Goal: Answer question/provide support: Answer question/provide support

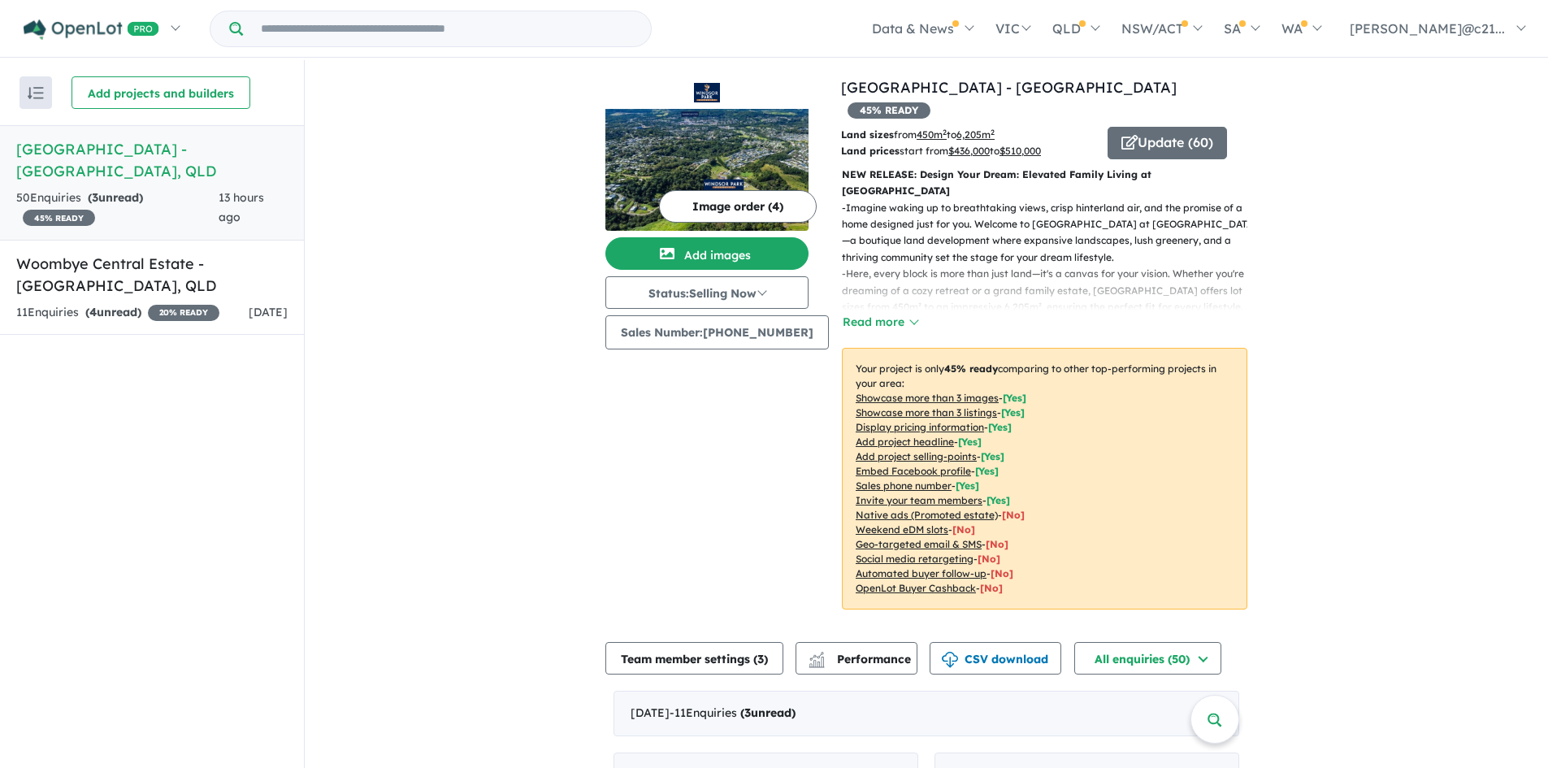
click at [122, 148] on h5 "[GEOGRAPHIC_DATA] - [GEOGRAPHIC_DATA] , [GEOGRAPHIC_DATA]" at bounding box center [151, 160] width 271 height 44
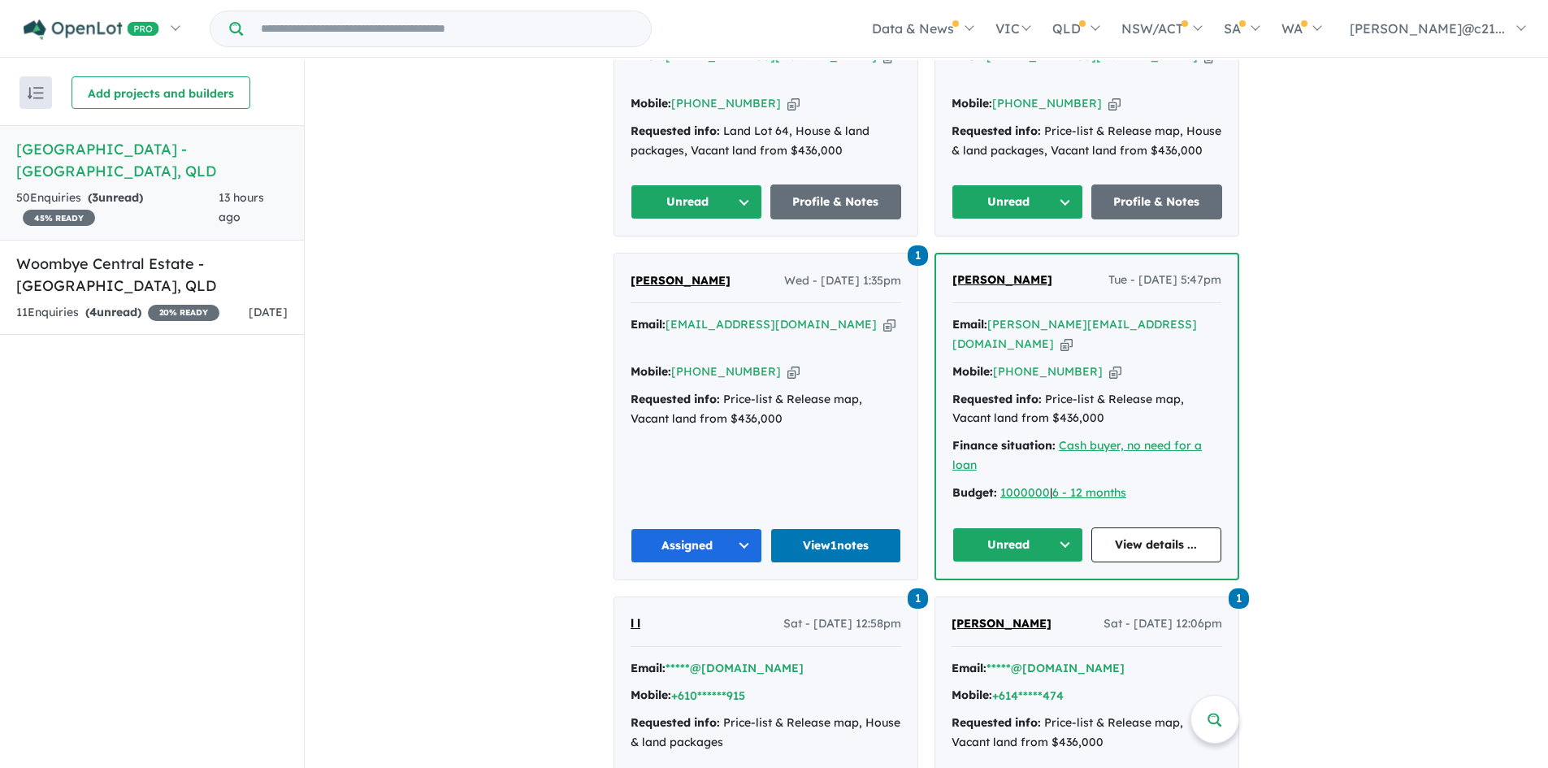
scroll to position [812, 0]
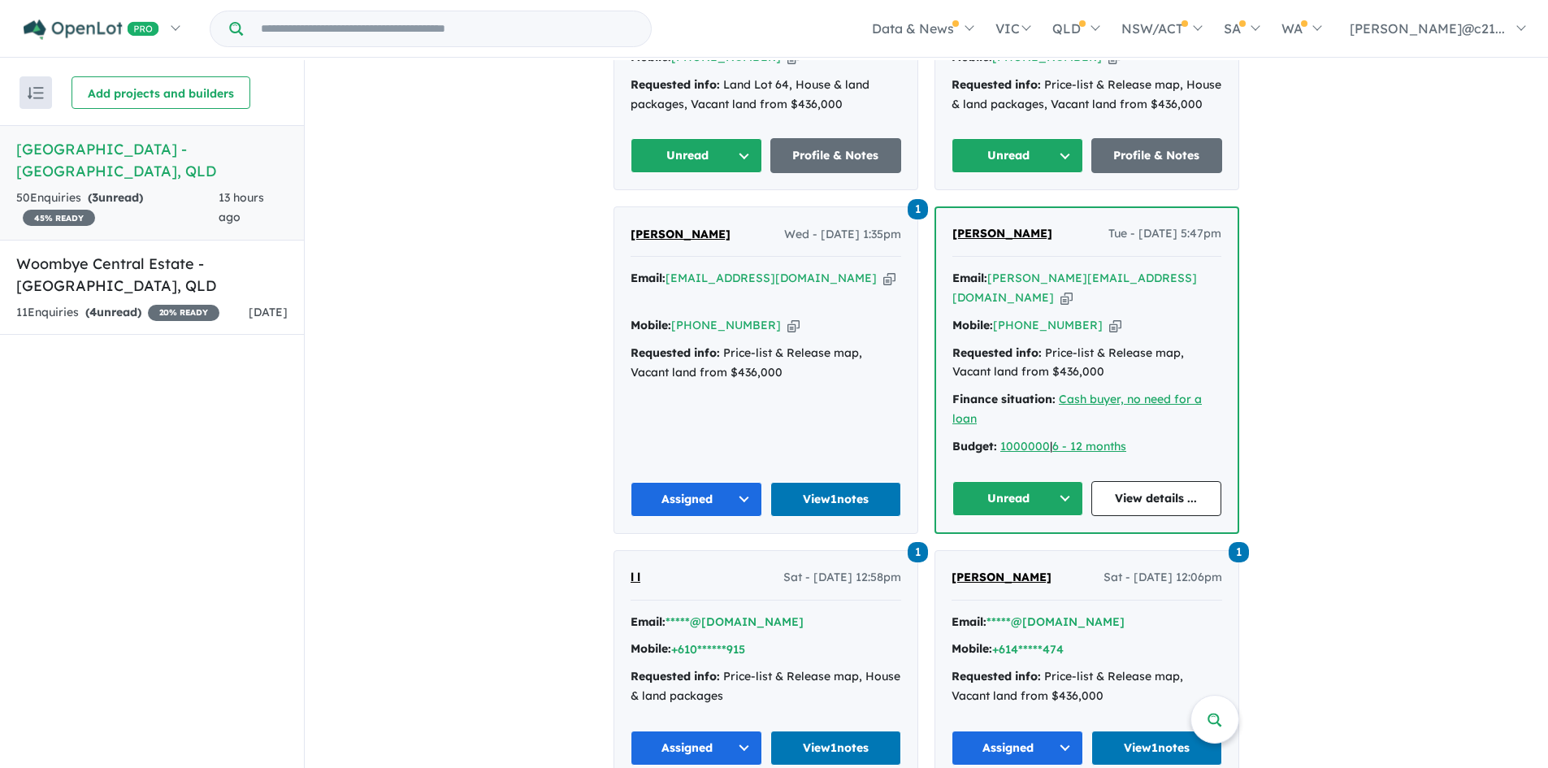
drag, startPoint x: 447, startPoint y: 283, endPoint x: 428, endPoint y: 286, distance: 19.0
click at [447, 283] on div "View 2 projects in your account [GEOGRAPHIC_DATA] - [GEOGRAPHIC_DATA] 45 % READ…" at bounding box center [926, 683] width 1243 height 2871
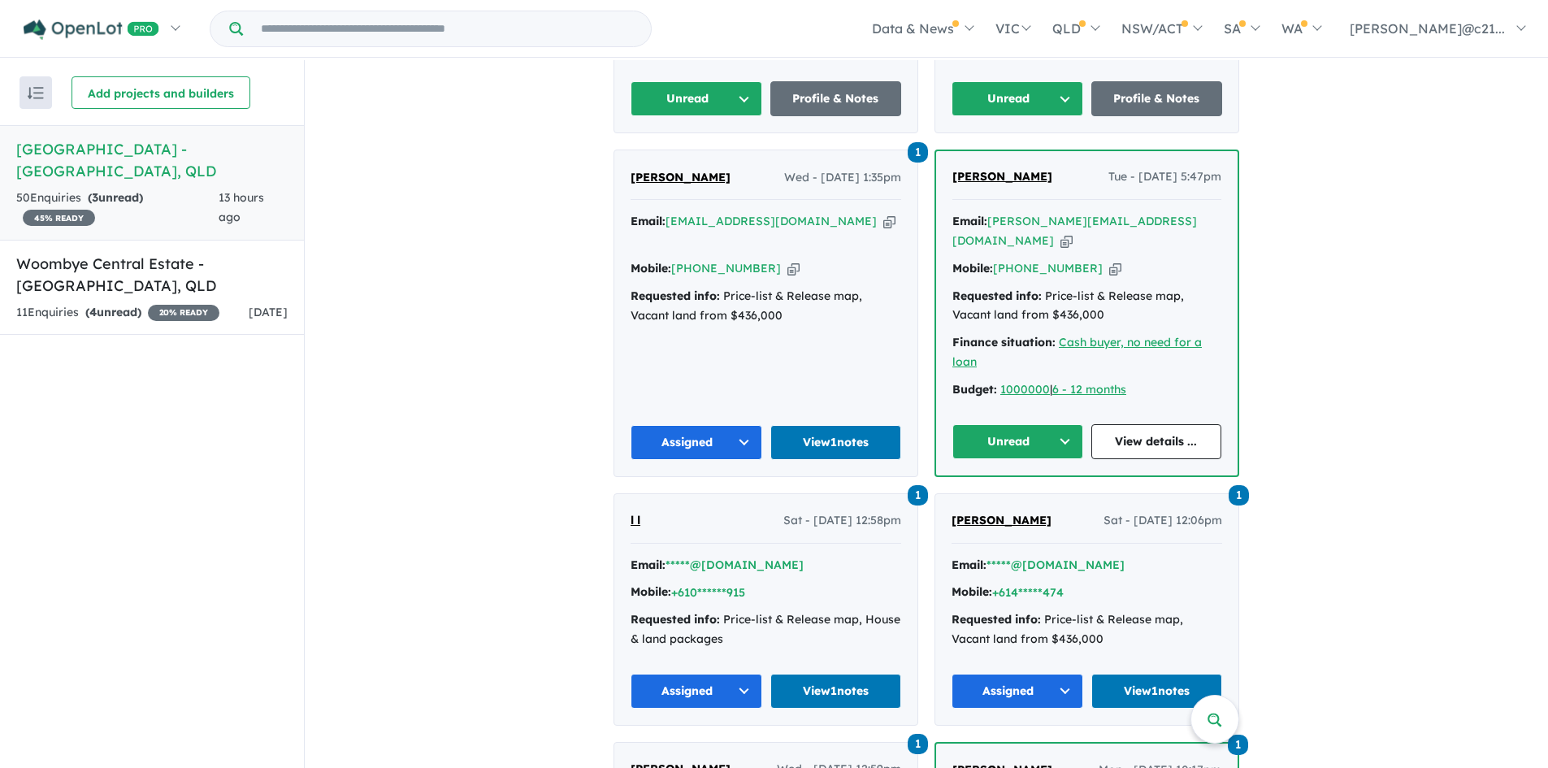
scroll to position [894, 0]
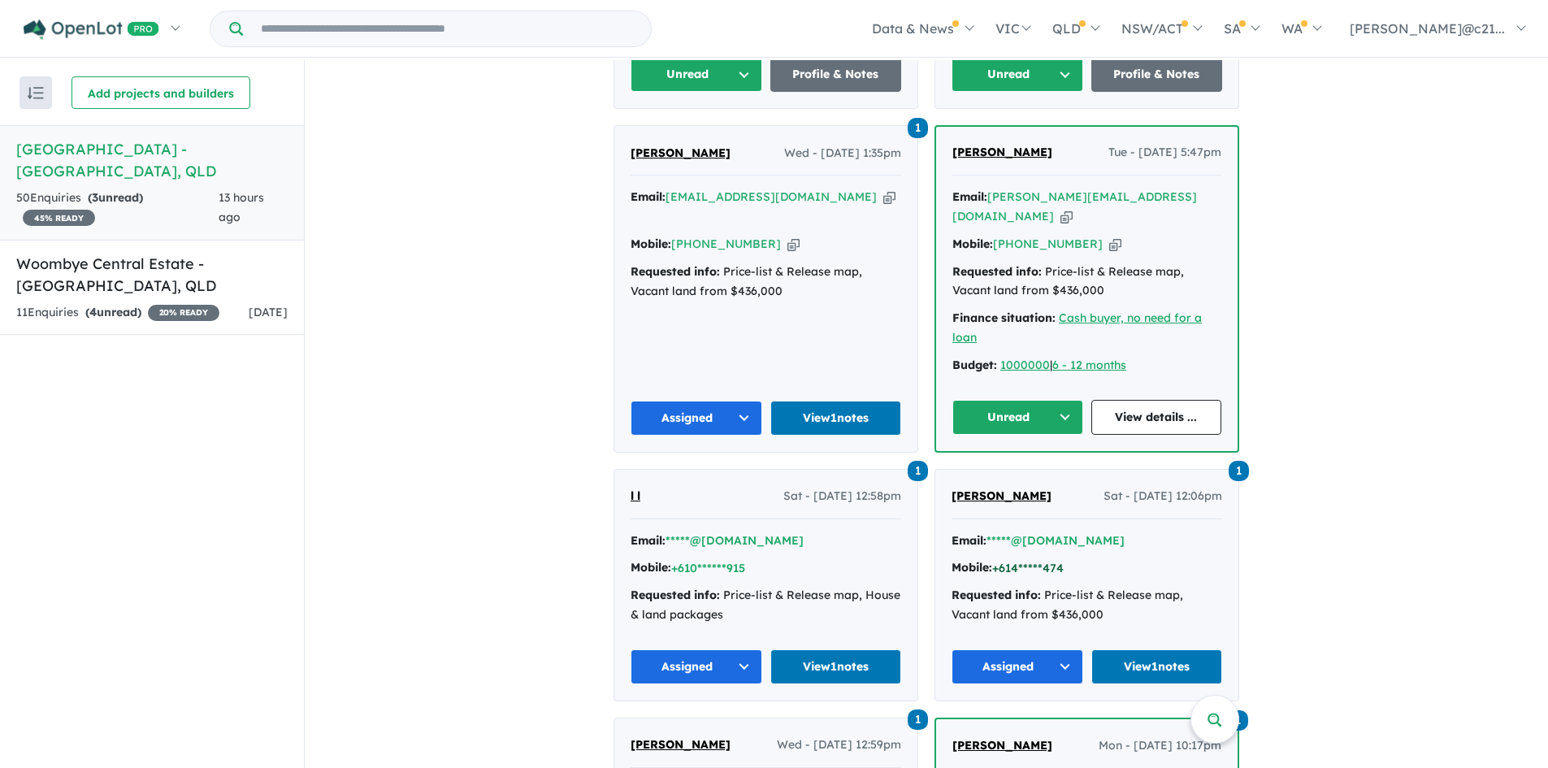
click at [1021, 560] on button "+614*****474" at bounding box center [1027, 568] width 71 height 17
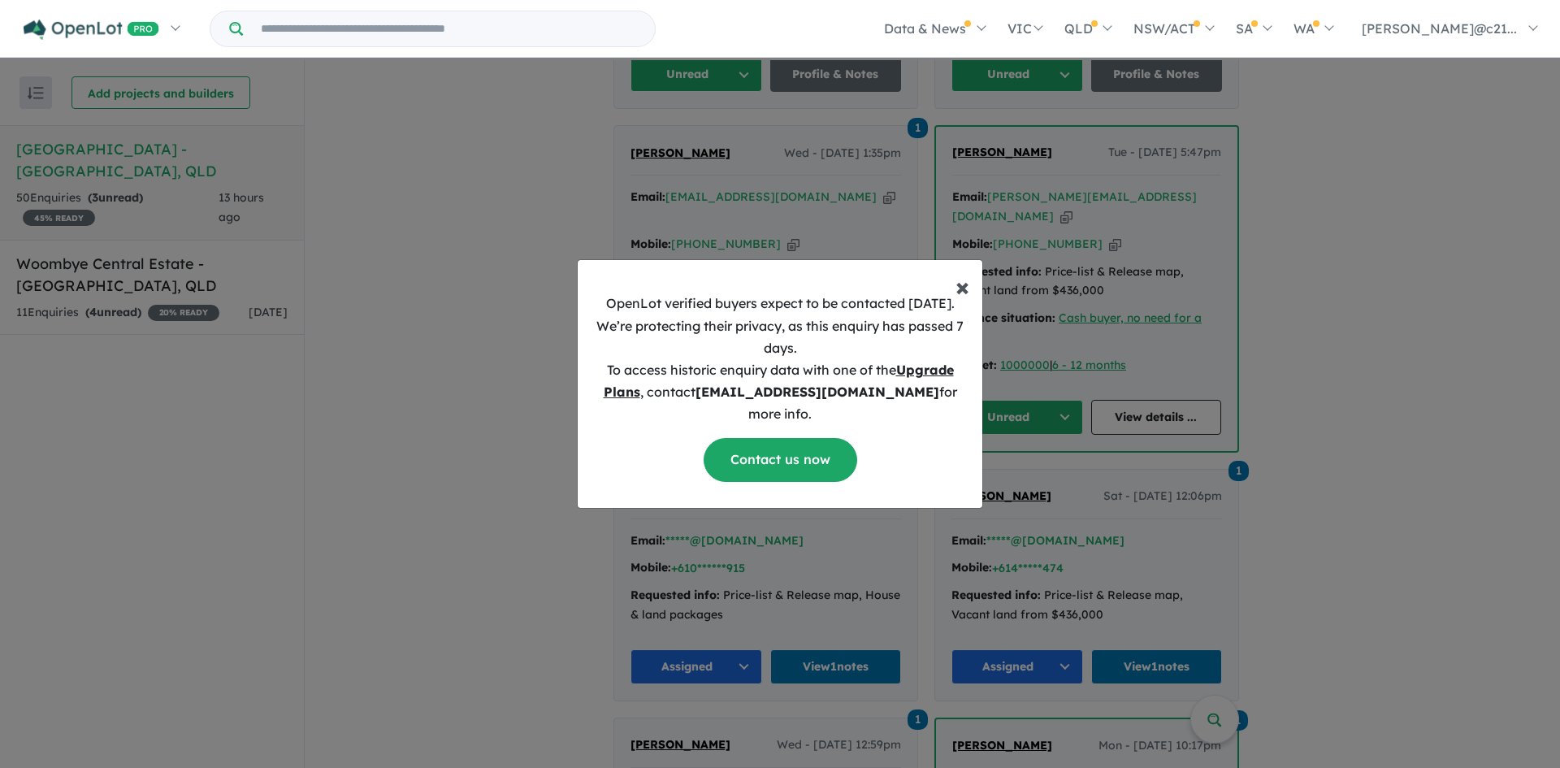
drag, startPoint x: 959, startPoint y: 297, endPoint x: 954, endPoint y: 313, distance: 16.2
click at [958, 299] on span "×" at bounding box center [962, 286] width 14 height 32
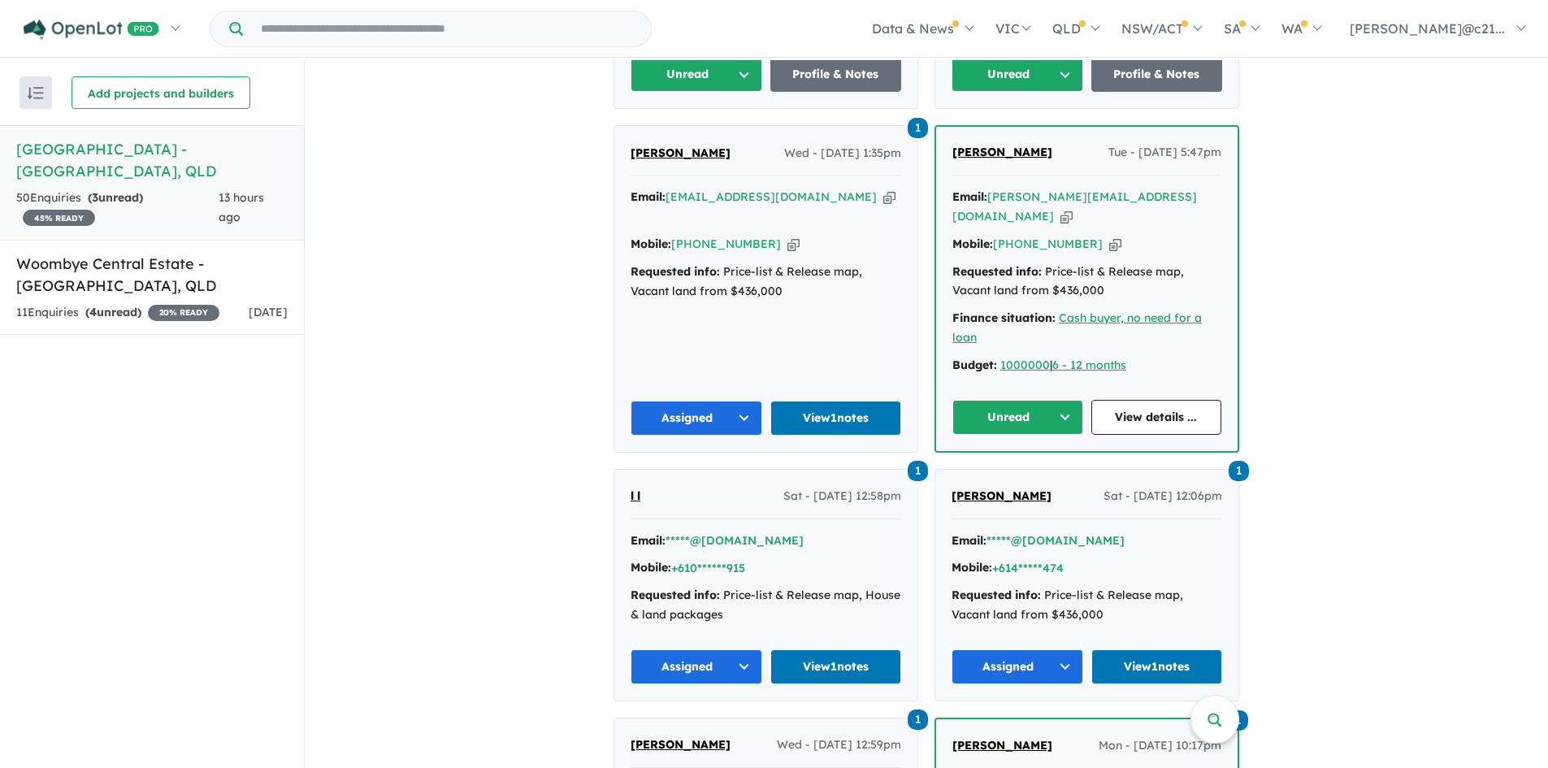
click at [1067, 558] on div "Mobile: +614*****474" at bounding box center [1086, 567] width 271 height 19
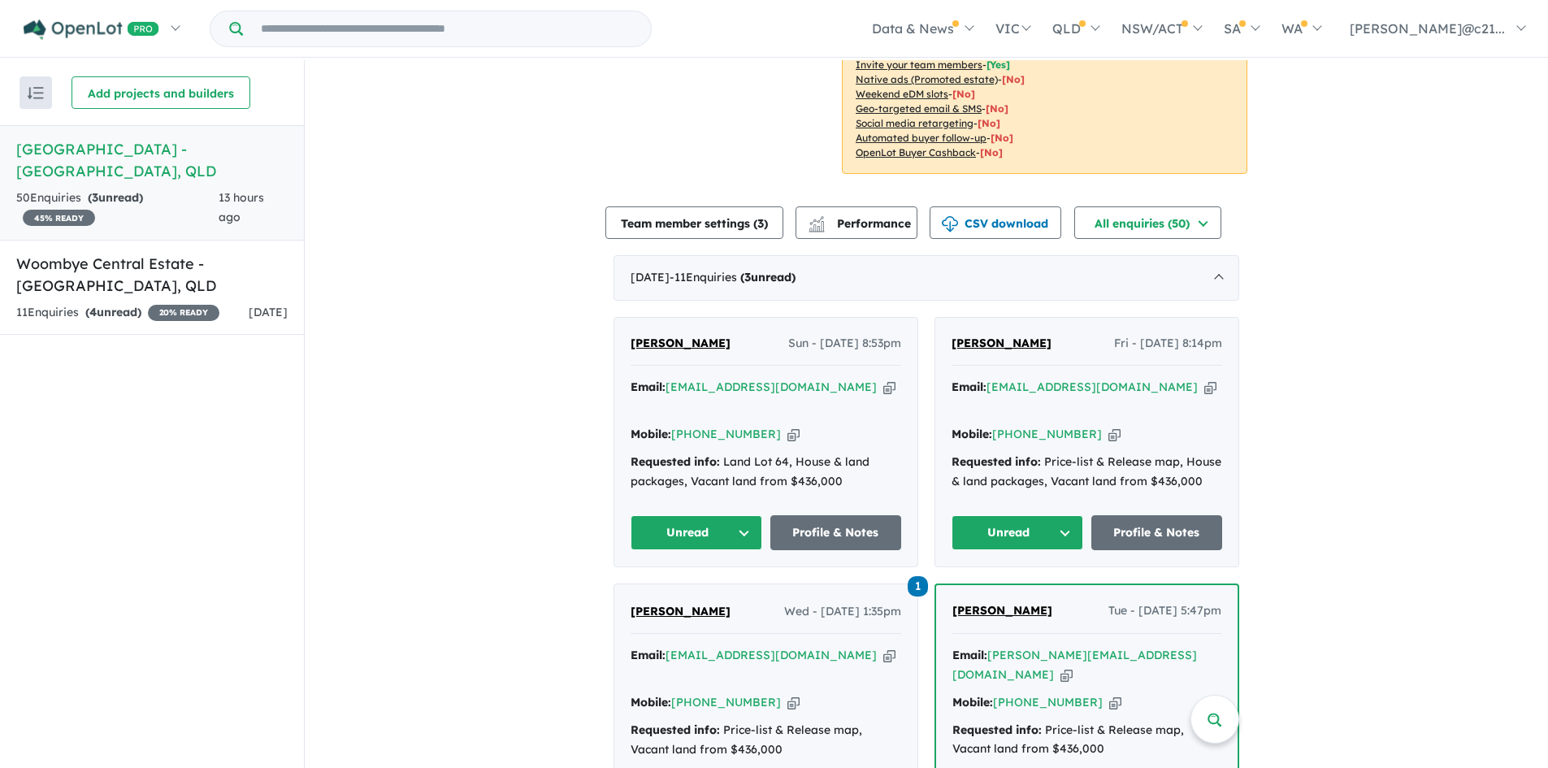
scroll to position [406, 0]
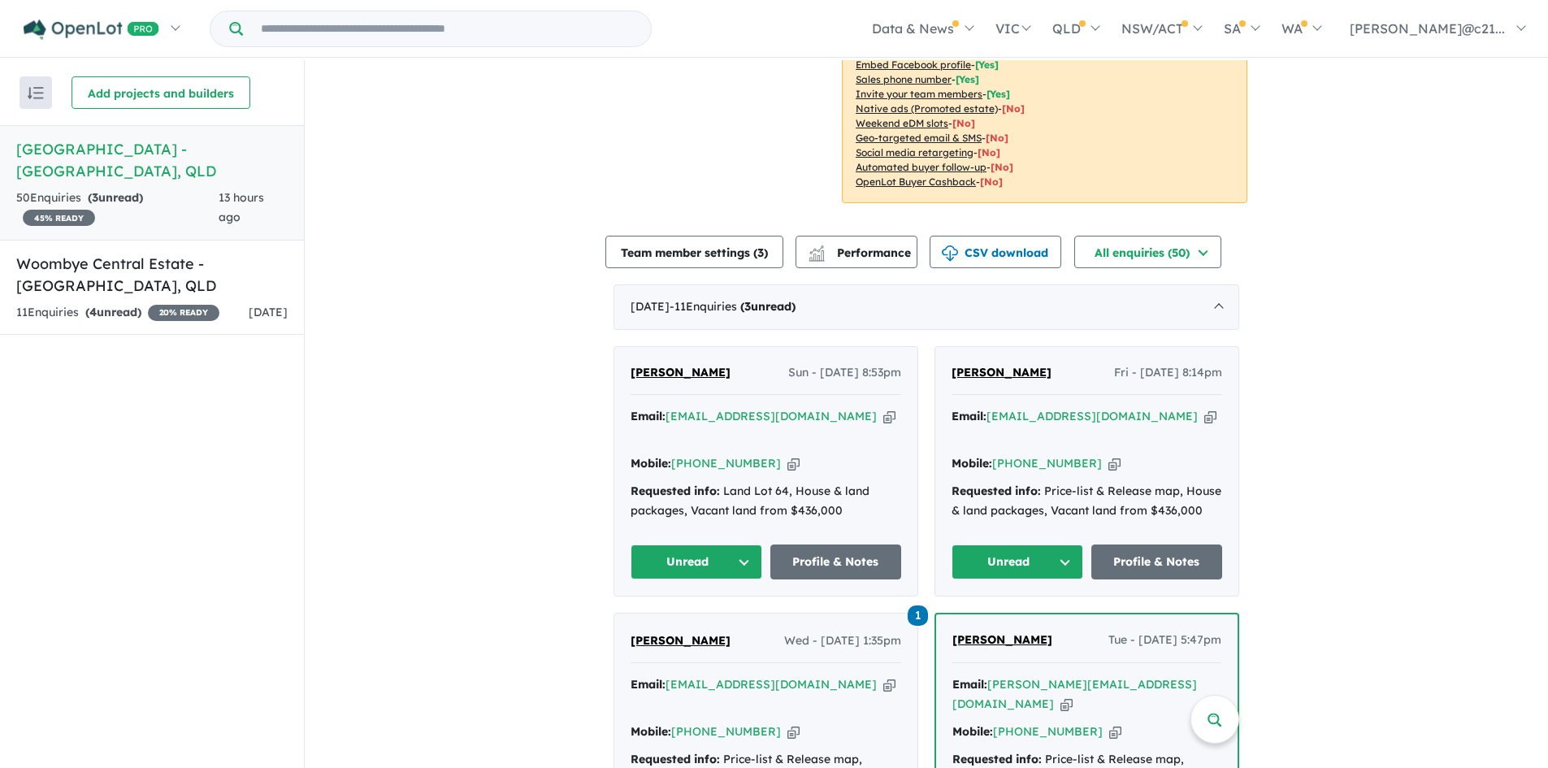
drag, startPoint x: 1046, startPoint y: 409, endPoint x: 1223, endPoint y: 367, distance: 181.1
click at [1224, 364] on div "[PERSON_NAME] Fri - [DATE] 8:14pm Email: [EMAIL_ADDRESS][DOMAIN_NAME] Copied! M…" at bounding box center [1086, 471] width 303 height 249
drag, startPoint x: 1055, startPoint y: 335, endPoint x: 951, endPoint y: 344, distance: 105.2
click at [951, 363] on div "[PERSON_NAME] Fri - [DATE] 8:14pm" at bounding box center [1086, 379] width 271 height 32
copy span "[PERSON_NAME]"
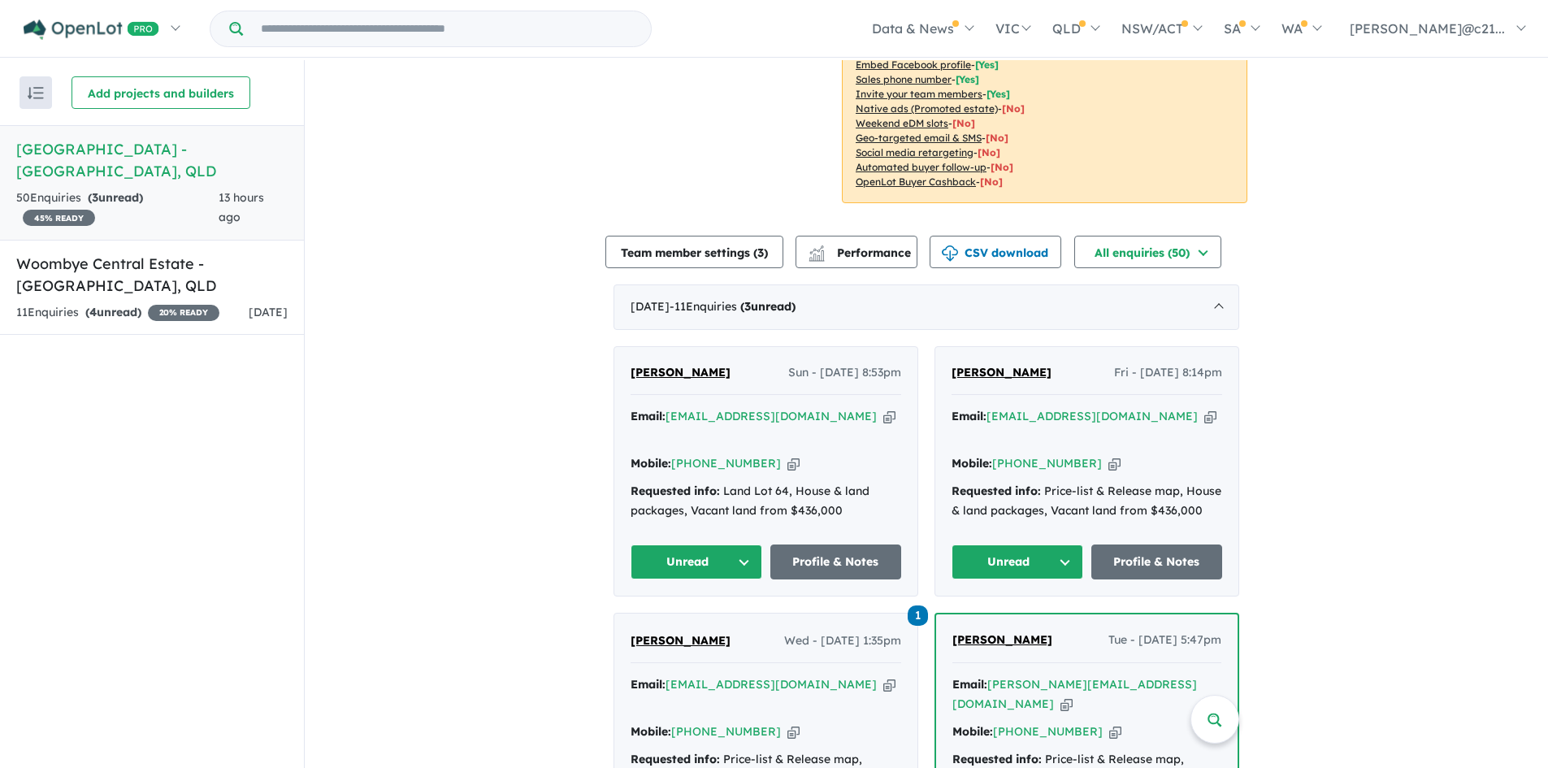
click at [1043, 544] on button "Unread" at bounding box center [1017, 561] width 132 height 35
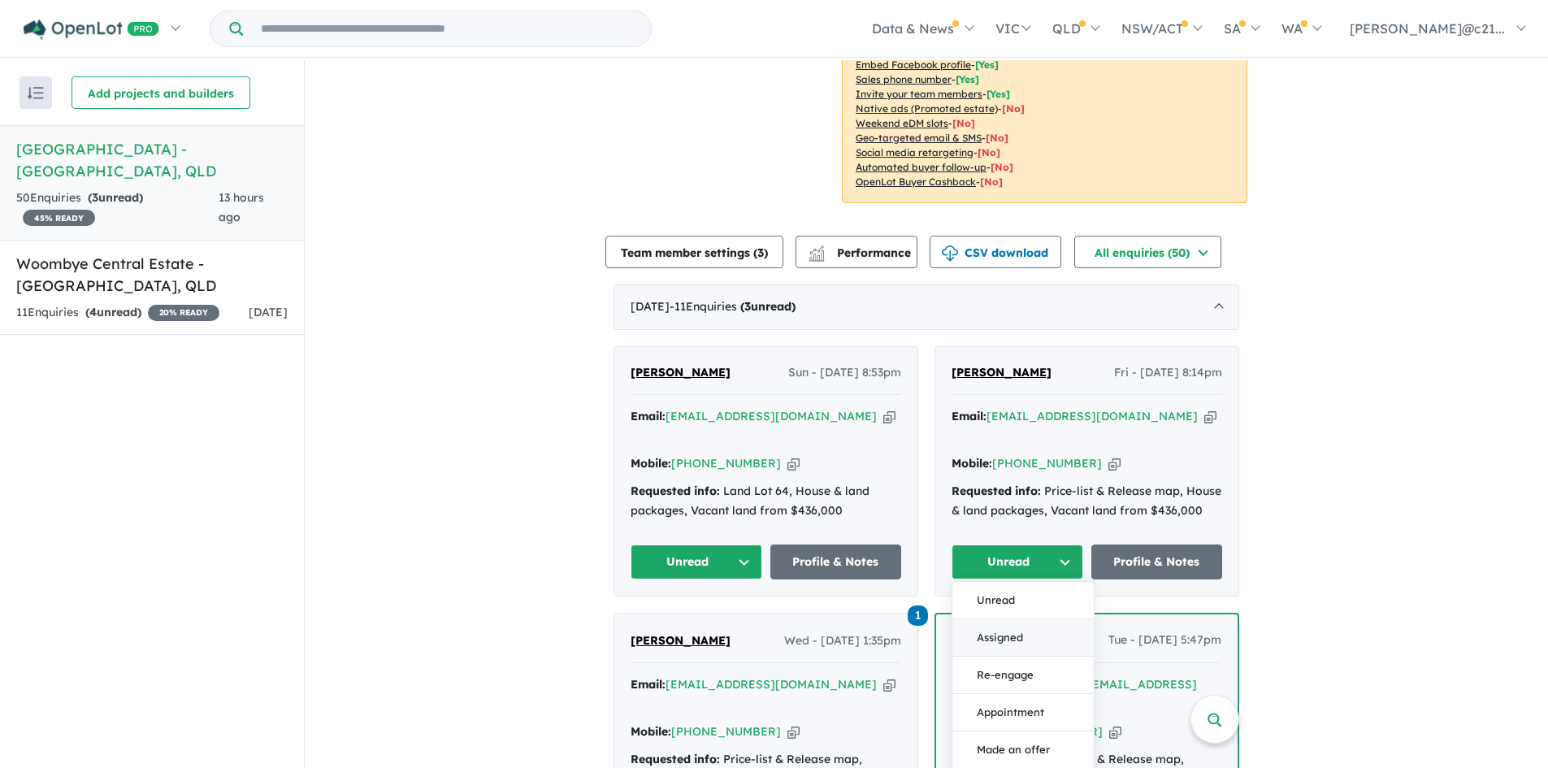
click at [1028, 619] on button "Assigned" at bounding box center [1022, 637] width 141 height 37
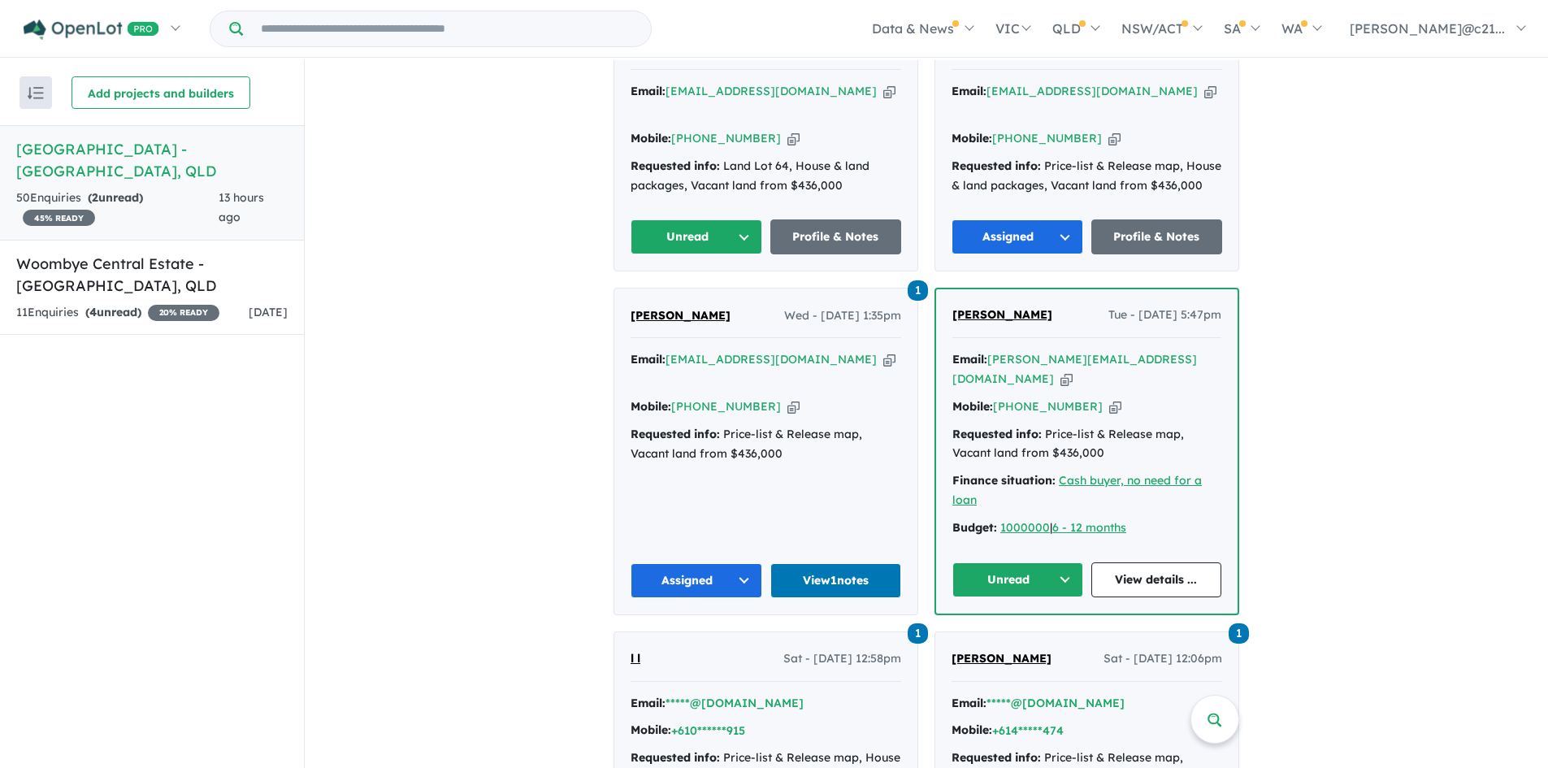
scroll to position [487, 0]
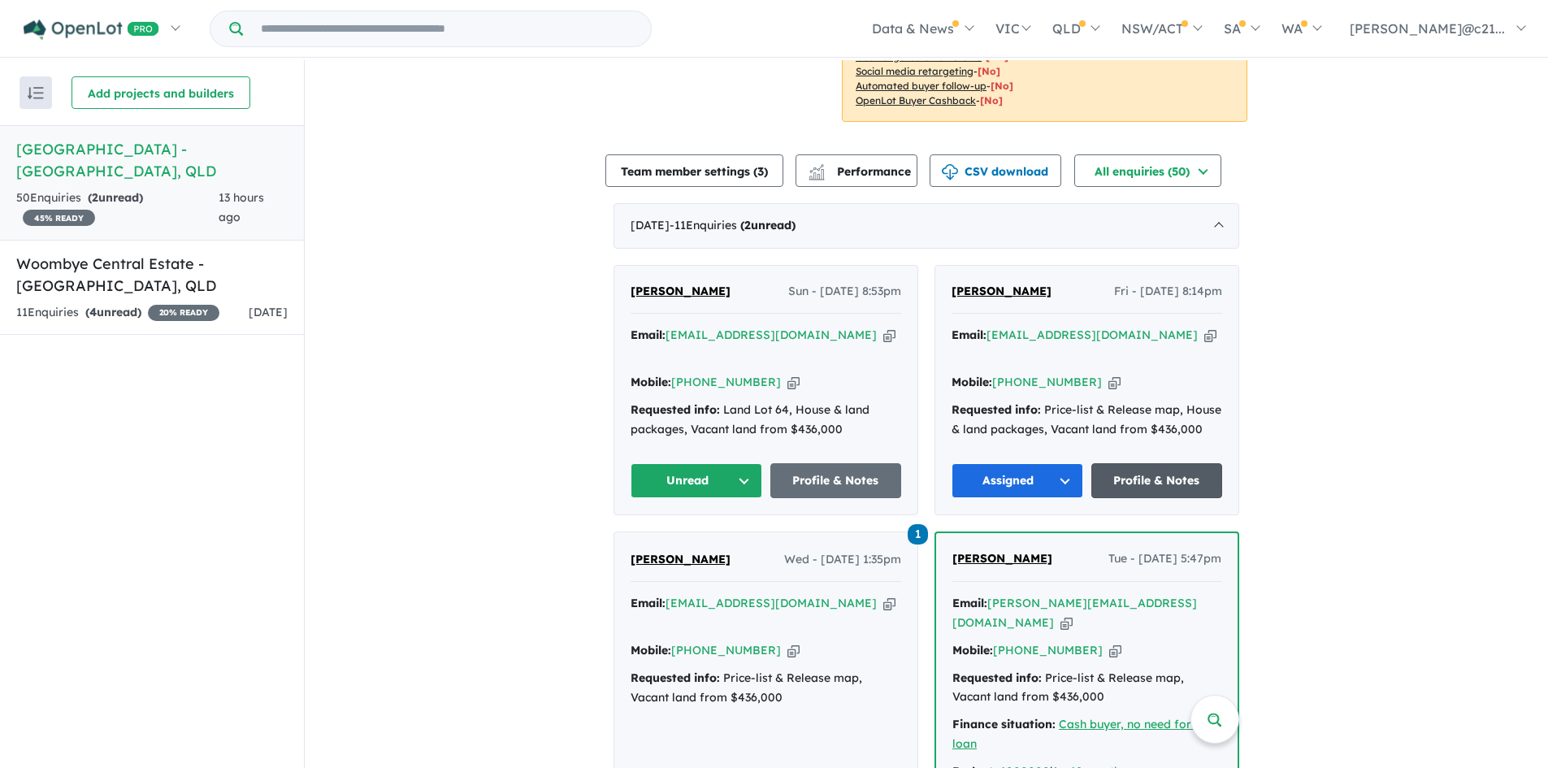
click at [1163, 463] on link "Profile & Notes" at bounding box center [1157, 480] width 132 height 35
click at [669, 463] on button "Unread" at bounding box center [696, 480] width 132 height 35
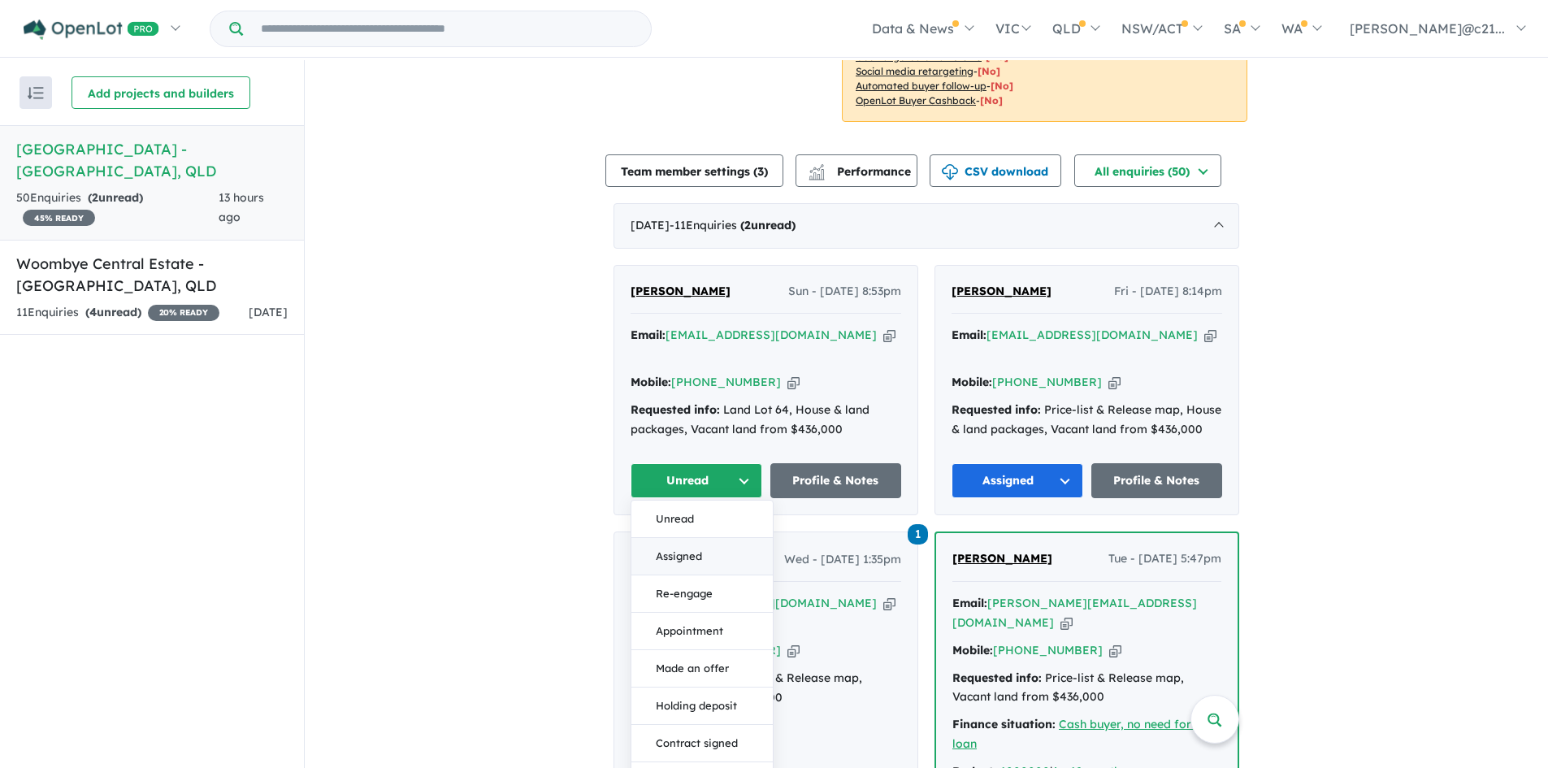
click at [697, 538] on button "Assigned" at bounding box center [701, 556] width 141 height 37
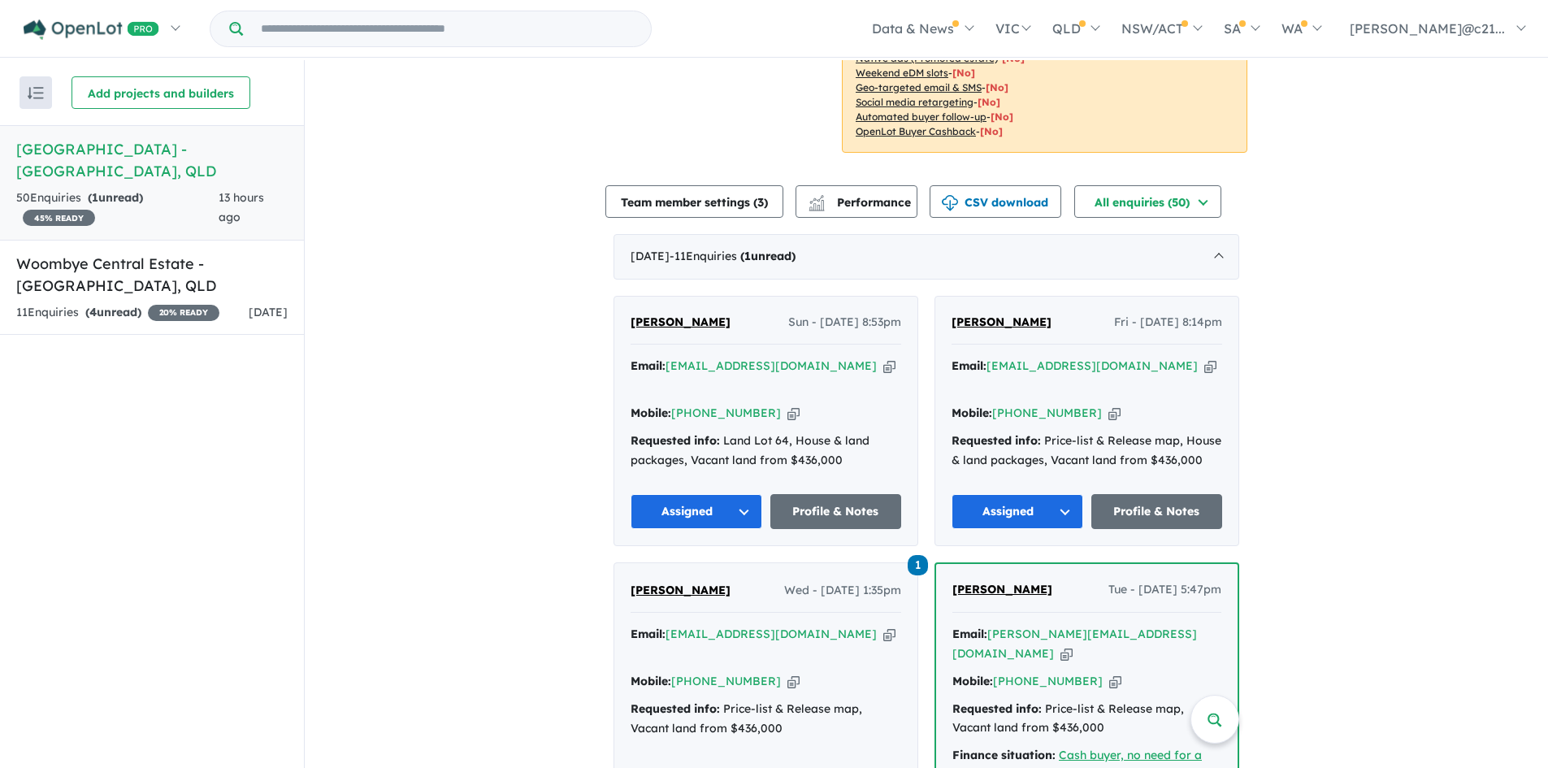
scroll to position [406, 0]
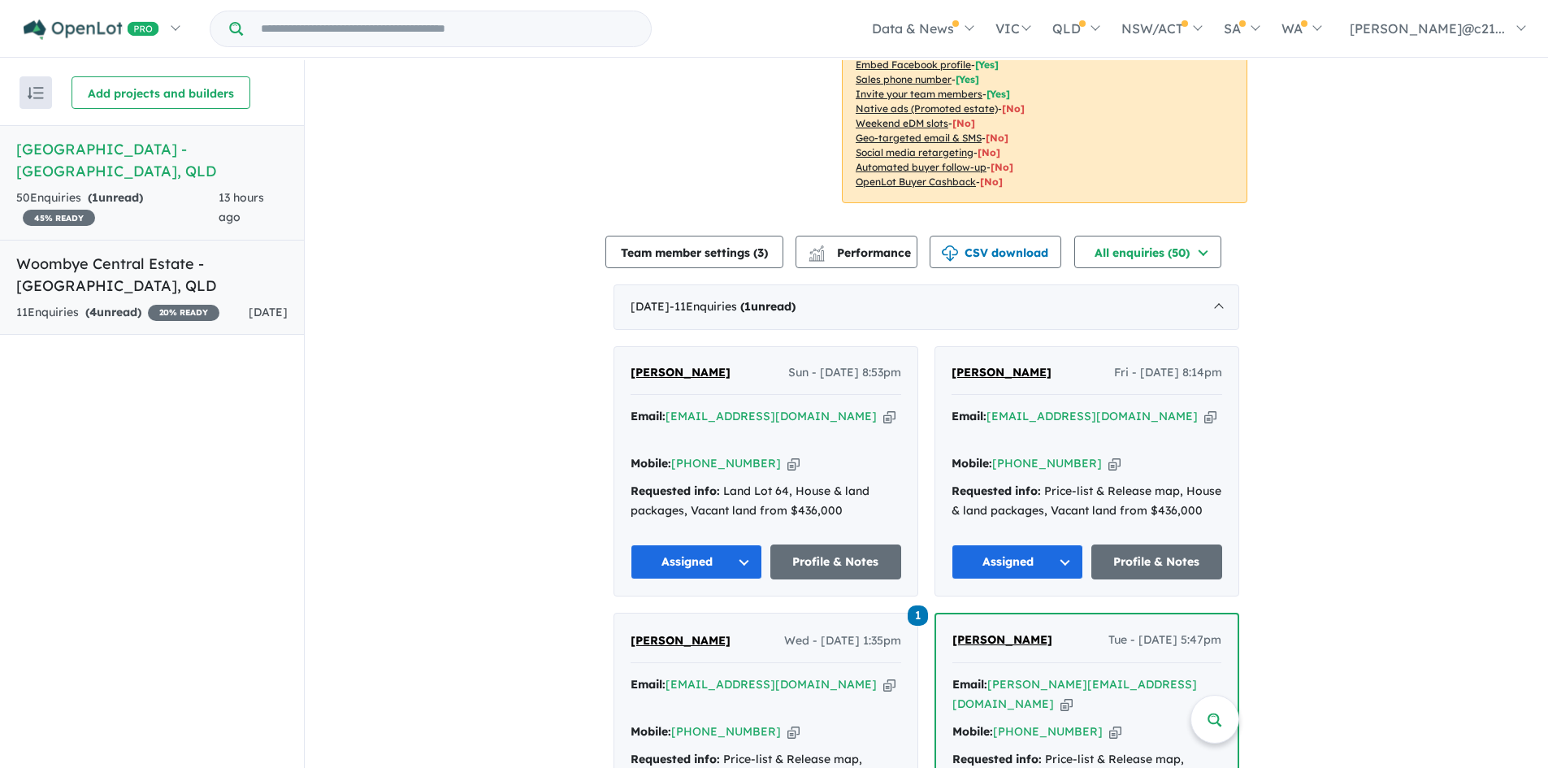
click at [91, 240] on link "Woombye Central Estate - [GEOGRAPHIC_DATA] , [GEOGRAPHIC_DATA] 11 Enquir ies ( …" at bounding box center [152, 288] width 304 height 96
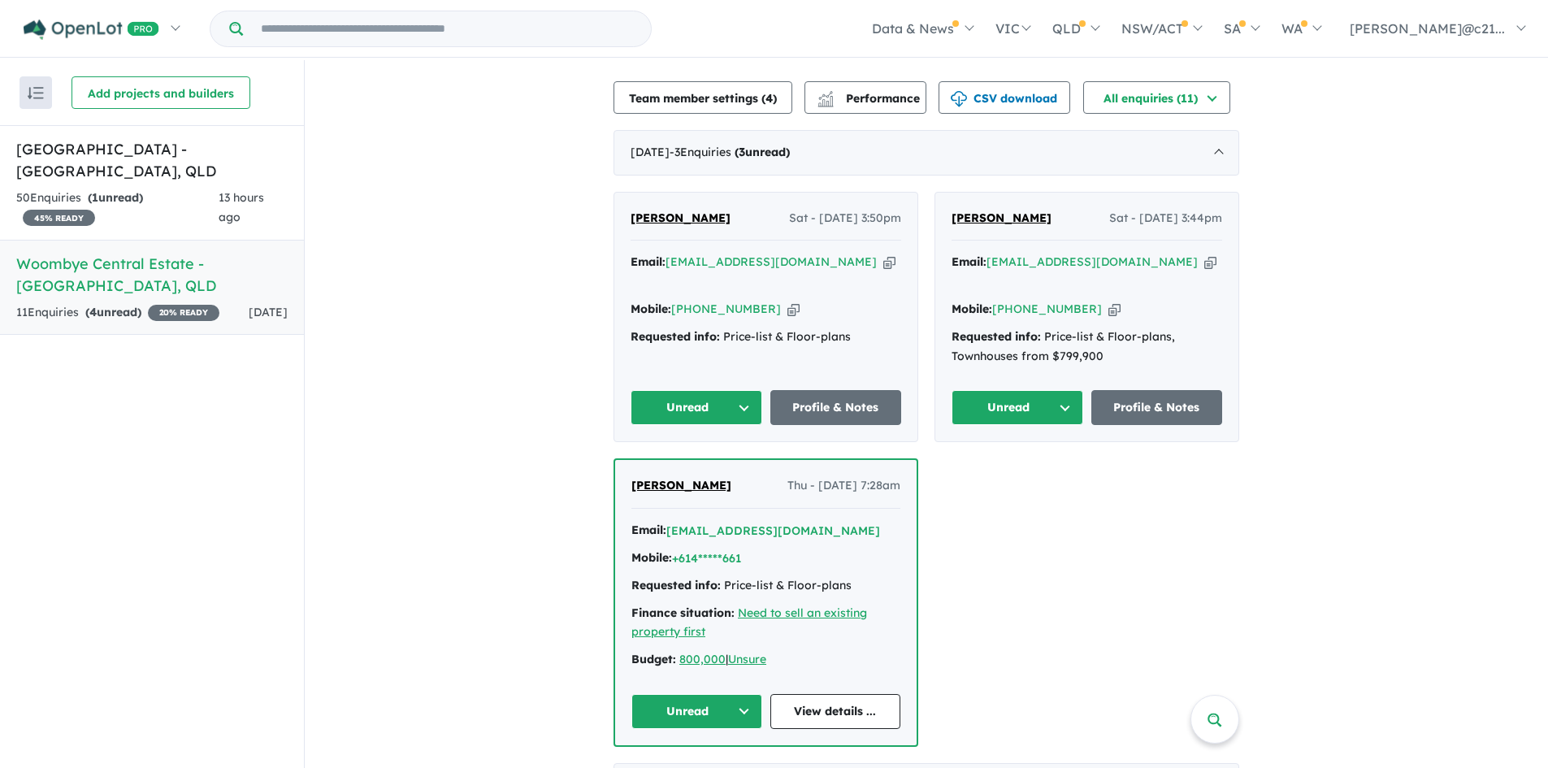
scroll to position [470, 0]
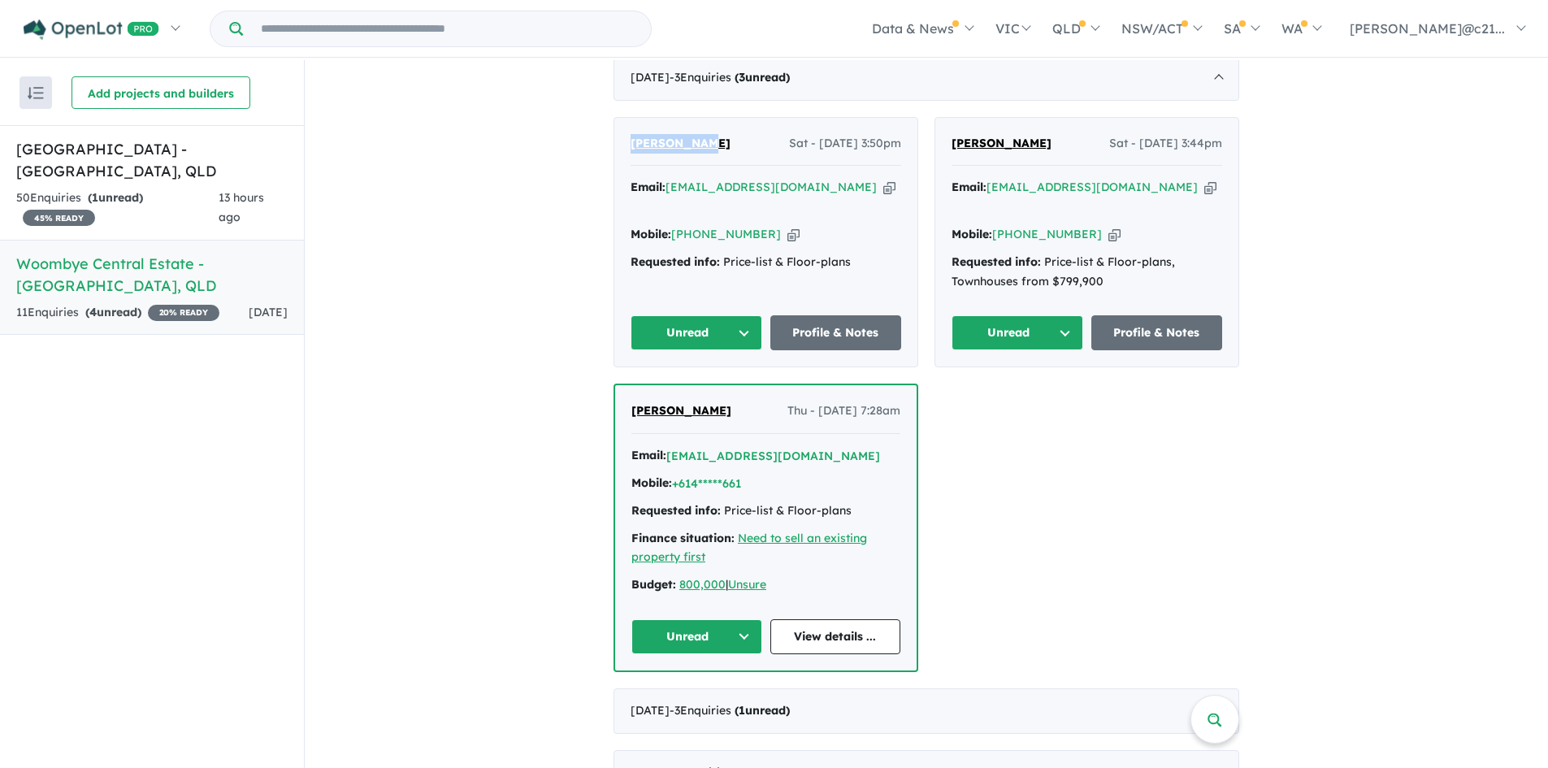
drag, startPoint x: 695, startPoint y: 124, endPoint x: 629, endPoint y: 126, distance: 65.8
click at [630, 134] on div "[PERSON_NAME] Sat - [DATE] 3:50pm" at bounding box center [765, 150] width 271 height 32
copy span "[PERSON_NAME]"
click at [673, 315] on button "Unread" at bounding box center [696, 332] width 132 height 35
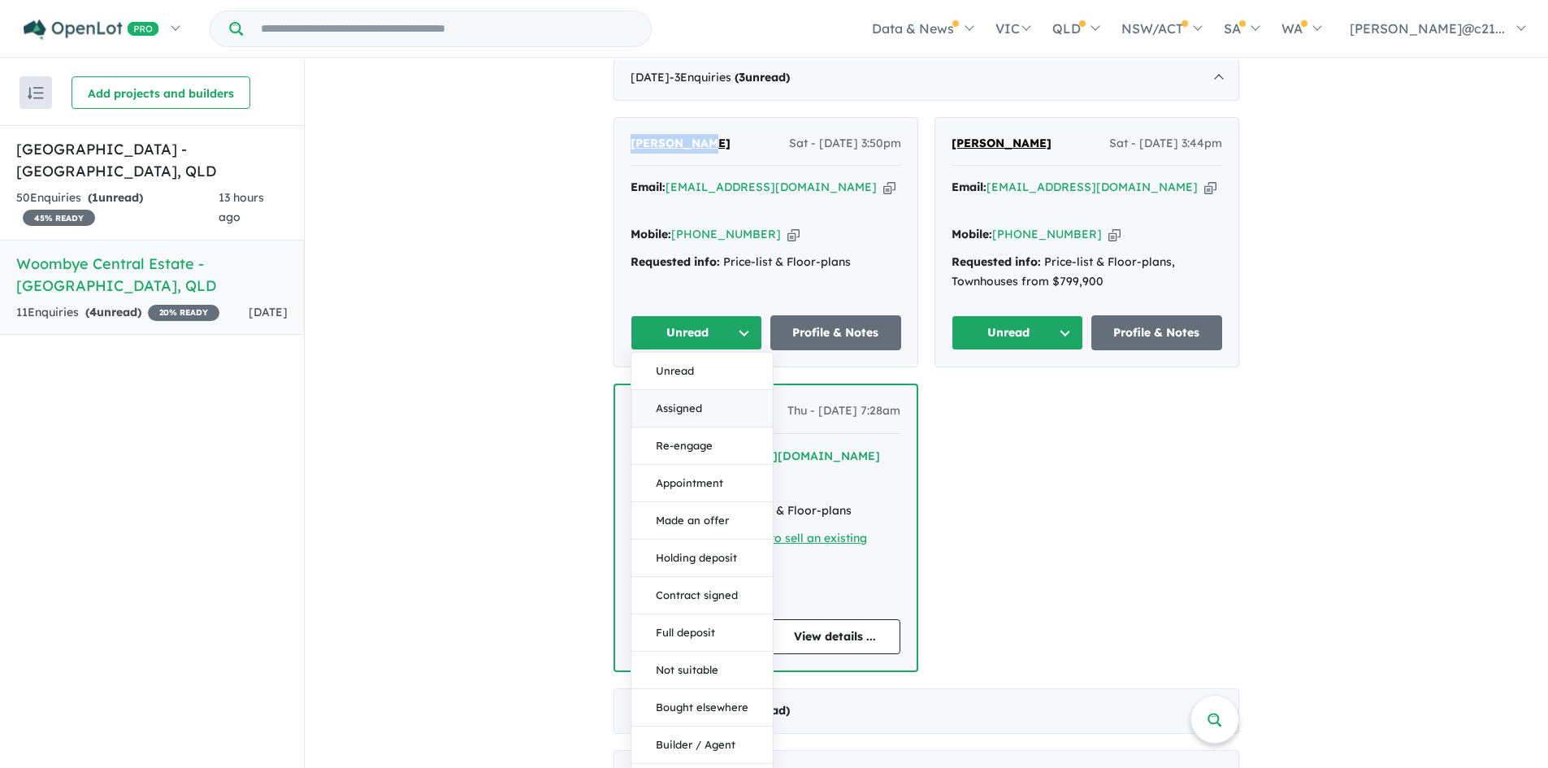
click at [689, 390] on button "Assigned" at bounding box center [701, 408] width 141 height 37
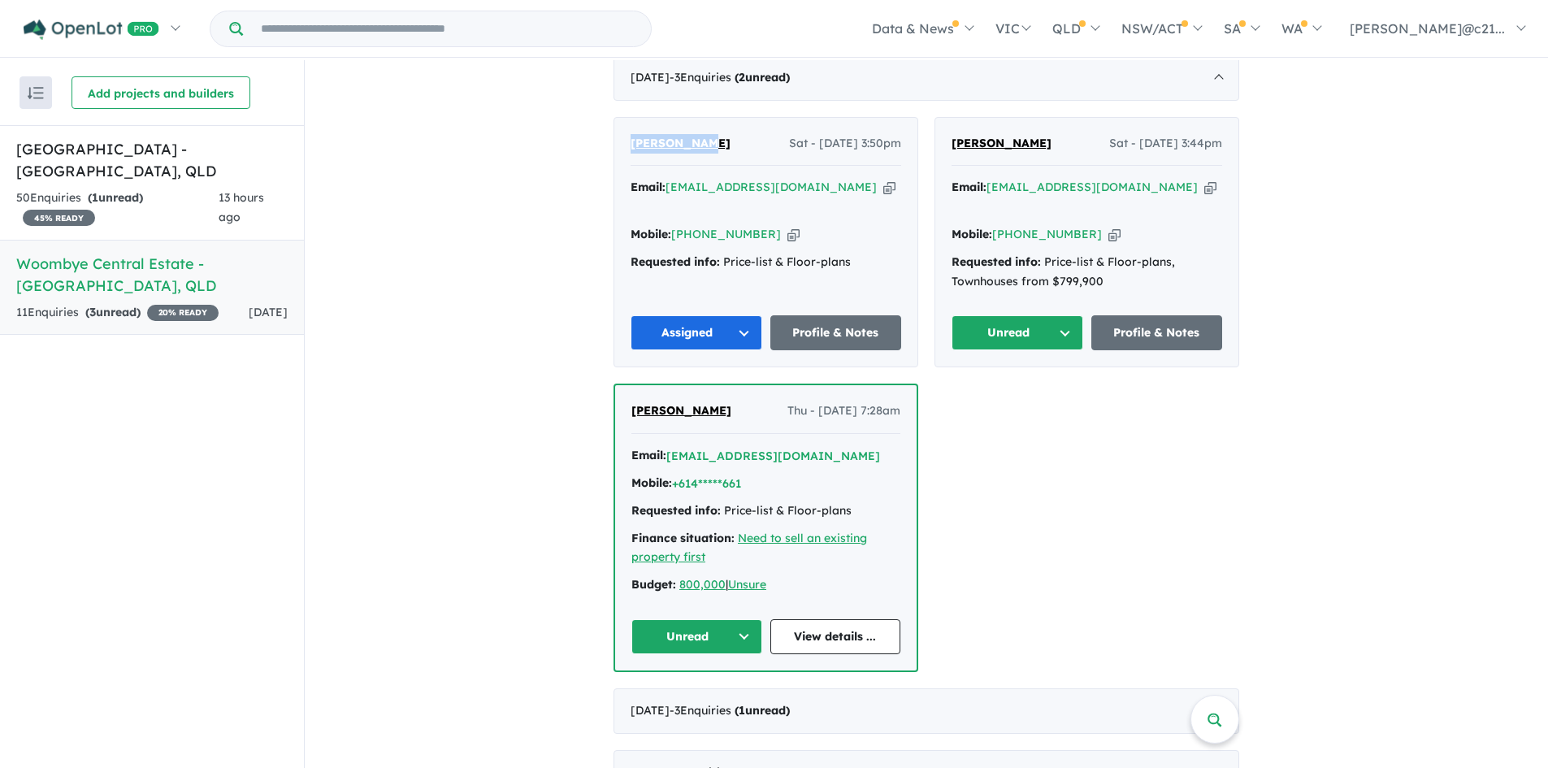
drag, startPoint x: 1051, startPoint y: 120, endPoint x: 946, endPoint y: 123, distance: 104.9
click at [946, 123] on div "[PERSON_NAME] Sat - [DATE] 3:44pm Email: [EMAIL_ADDRESS][DOMAIN_NAME] Copied! M…" at bounding box center [1086, 242] width 303 height 249
copy span "[PERSON_NAME]"
click at [1045, 315] on button "Unread" at bounding box center [1017, 332] width 132 height 35
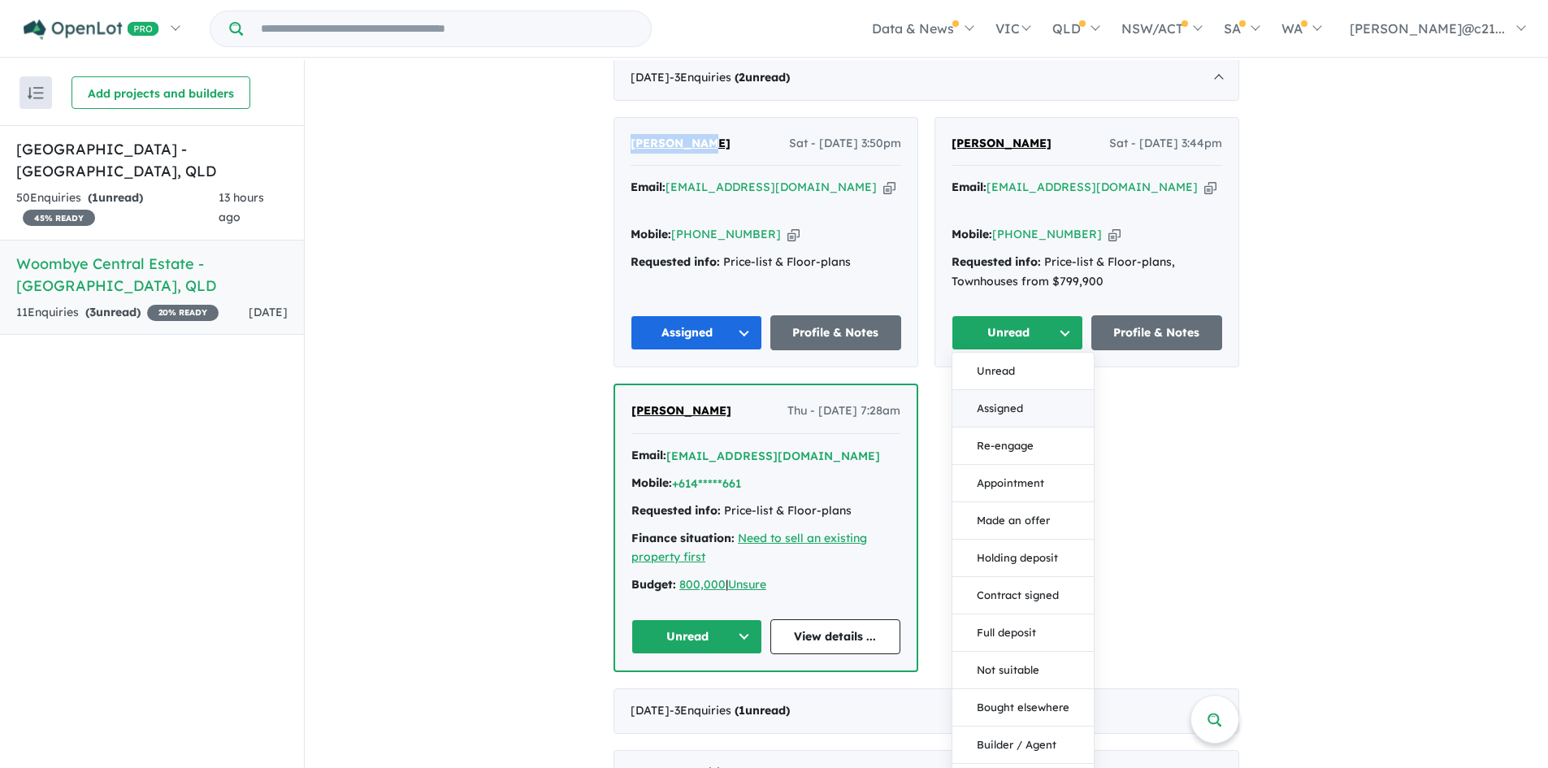
click at [1007, 390] on button "Assigned" at bounding box center [1022, 408] width 141 height 37
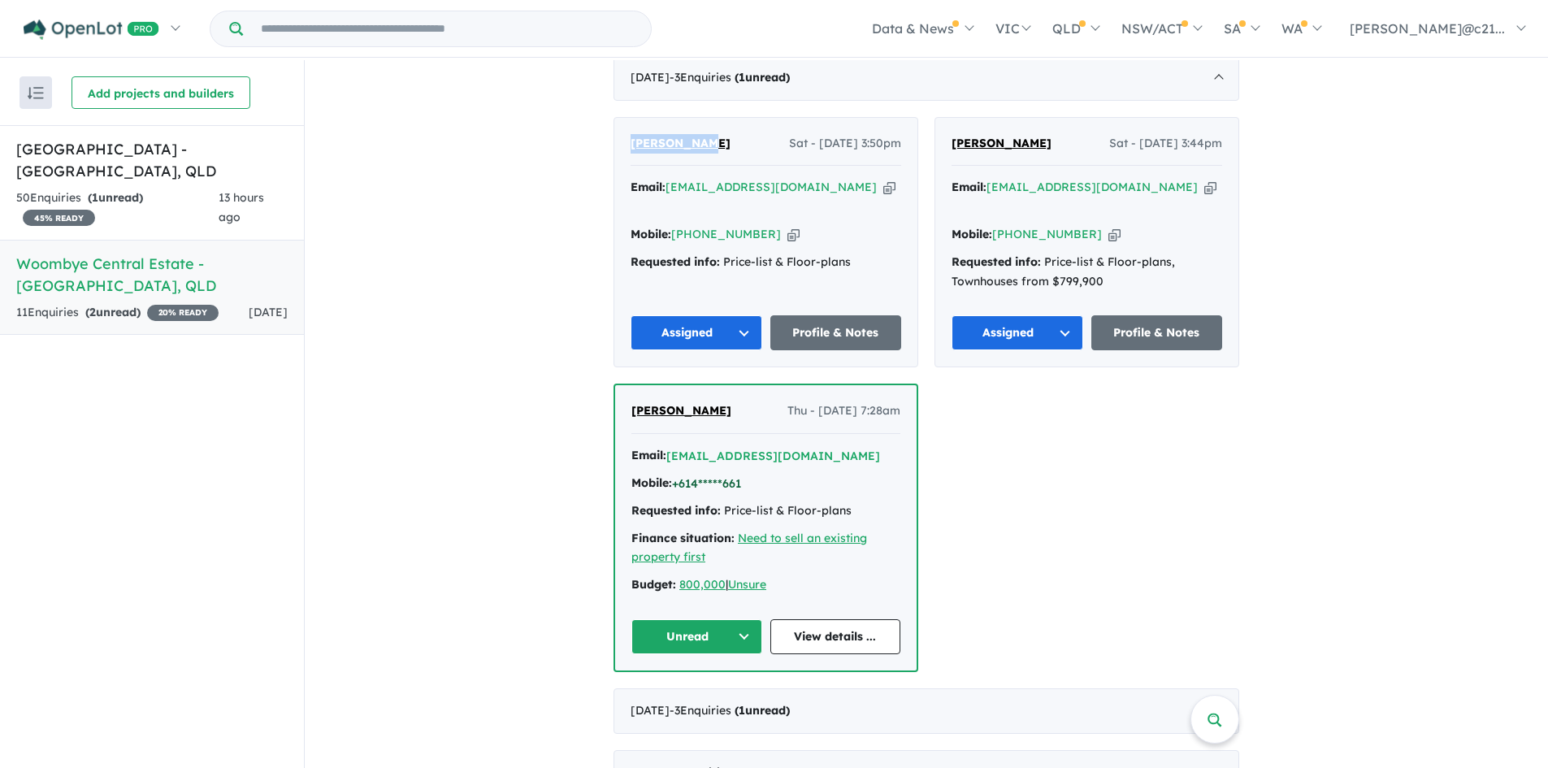
click at [708, 475] on button "+614*****661" at bounding box center [706, 483] width 69 height 17
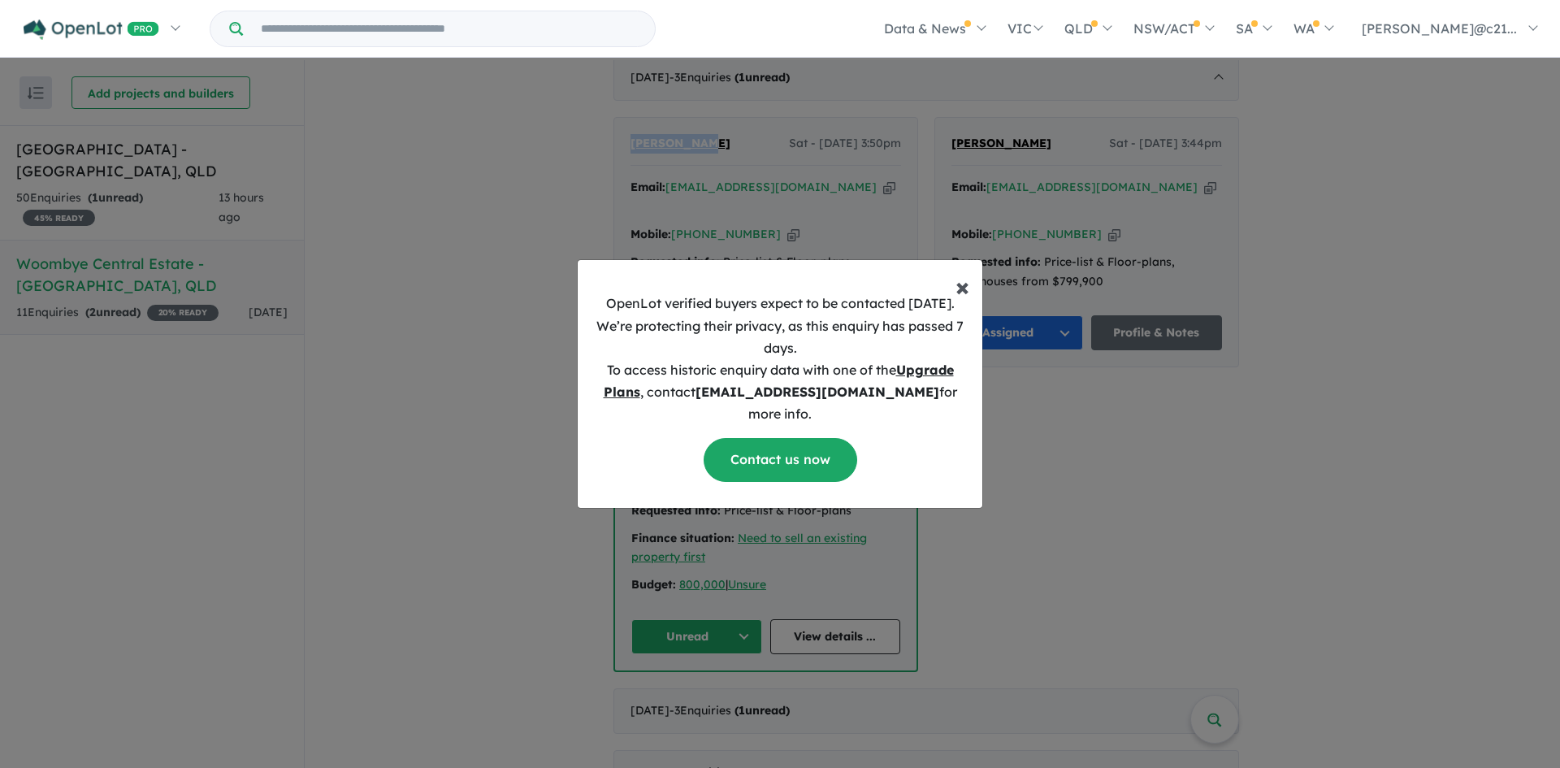
click at [959, 288] on span "×" at bounding box center [962, 286] width 14 height 32
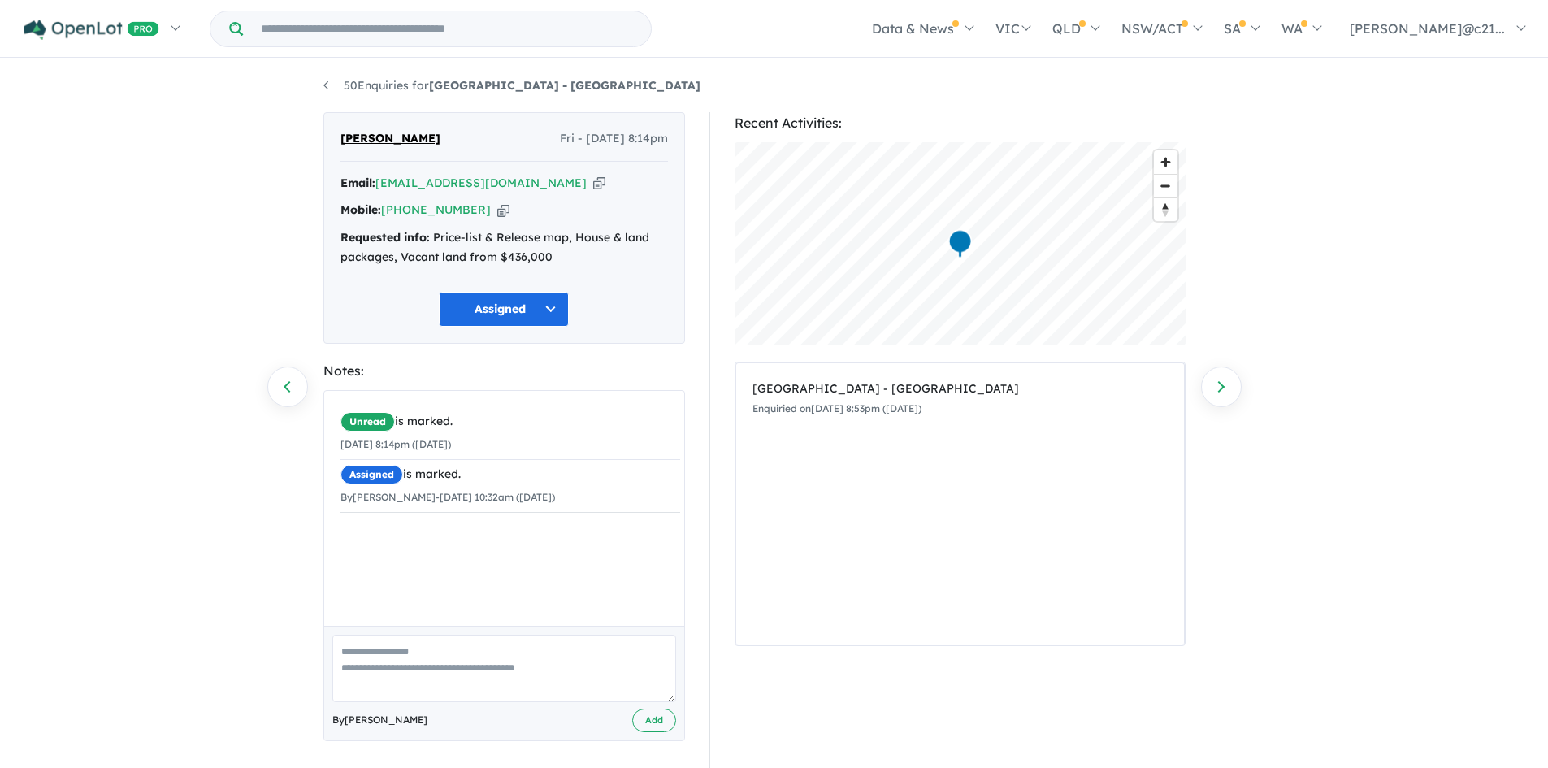
click at [407, 646] on textarea at bounding box center [504, 668] width 344 height 67
type textarea "**********"
click at [651, 713] on button "Add" at bounding box center [654, 720] width 44 height 24
